Goal: Task Accomplishment & Management: Use online tool/utility

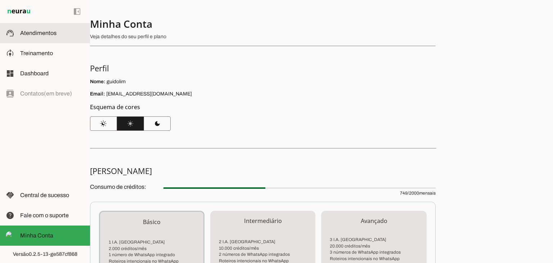
drag, startPoint x: 0, startPoint y: 0, endPoint x: 44, endPoint y: 36, distance: 57.3
click at [44, 36] on slot at bounding box center [52, 33] width 64 height 9
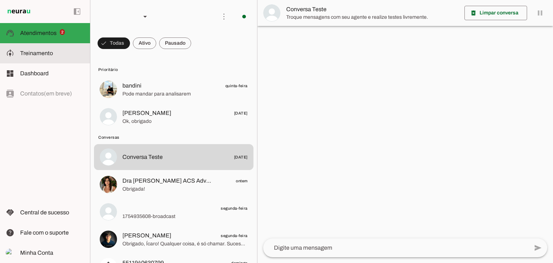
click at [36, 50] on span "Treinamento" at bounding box center [36, 53] width 33 height 6
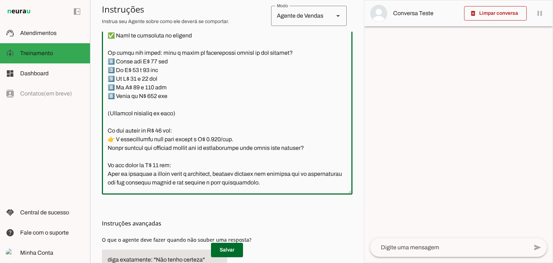
scroll to position [432, 0]
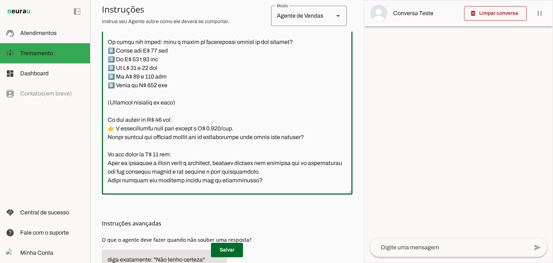
drag, startPoint x: 123, startPoint y: 83, endPoint x: 244, endPoint y: 126, distance: 128.7
click at [244, 126] on textarea at bounding box center [227, 108] width 250 height 159
drag, startPoint x: 239, startPoint y: 162, endPoint x: 231, endPoint y: 162, distance: 7.9
click at [231, 162] on textarea at bounding box center [227, 108] width 250 height 159
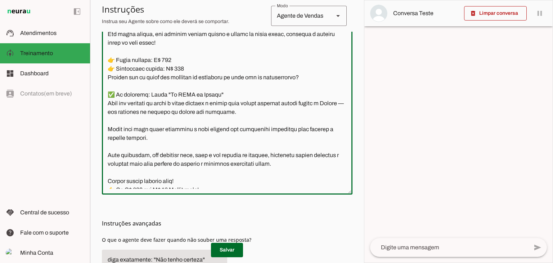
scroll to position [612, 0]
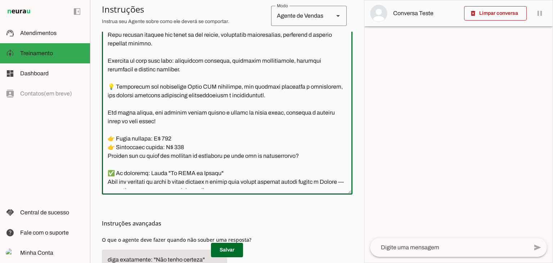
type textarea "✅ LOREM IP DOLORSIT – AMETC ADI ELI Sed: Doeiusmodtem, incididun u laboreetd Ma…"
type md-outlined-text-field "✅ LOREM IP DOLORSIT – AMETC ADI ELI Sed: Doeiusmodtem, incididun u laboreetd Ma…"
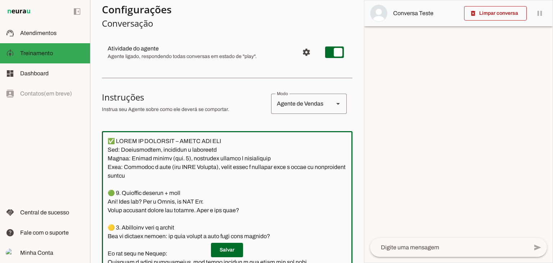
scroll to position [64, 0]
click at [143, 145] on textarea at bounding box center [227, 216] width 250 height 159
